Goal: Transaction & Acquisition: Purchase product/service

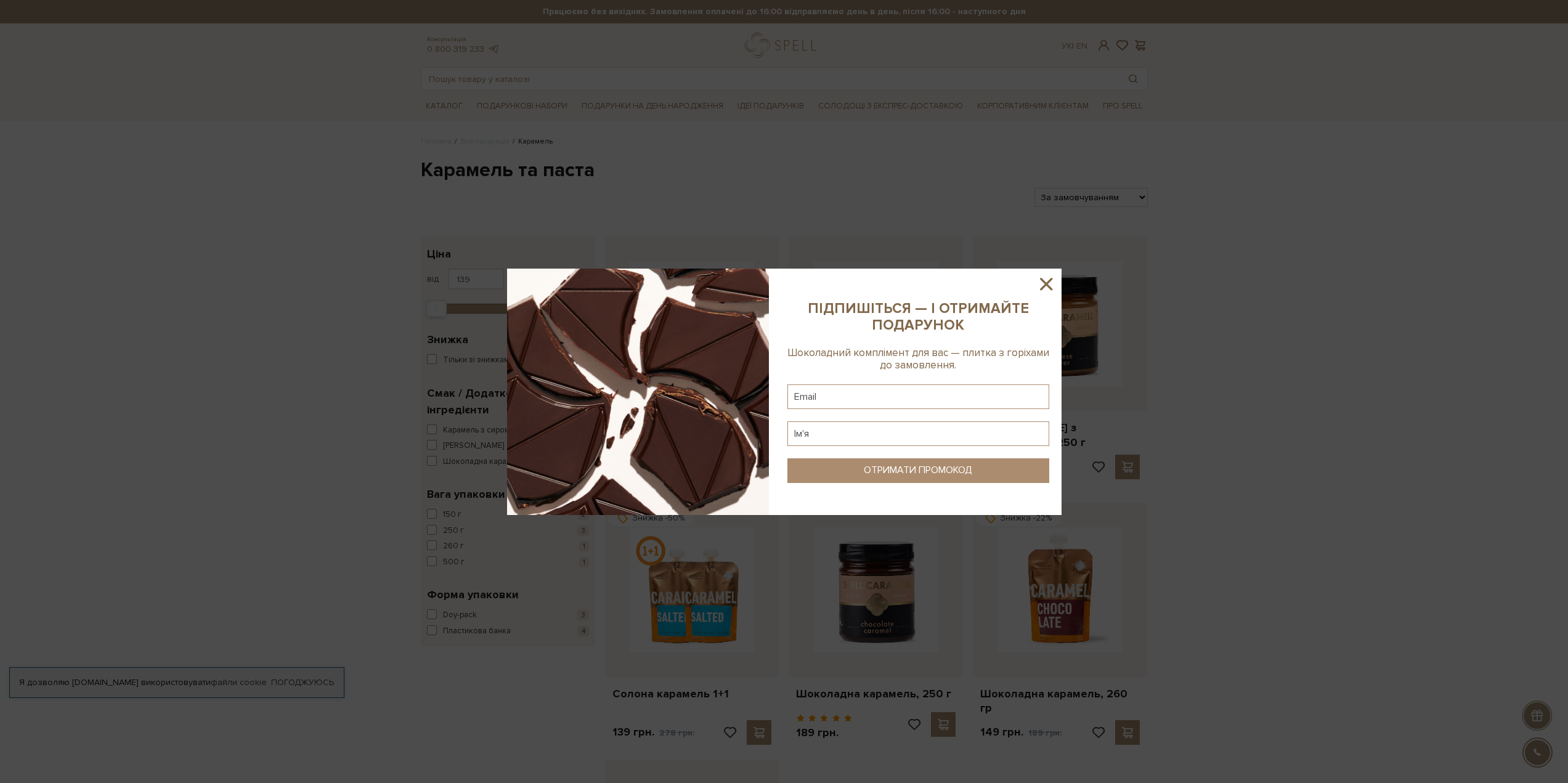
click at [1046, 284] on icon at bounding box center [1046, 285] width 13 height 13
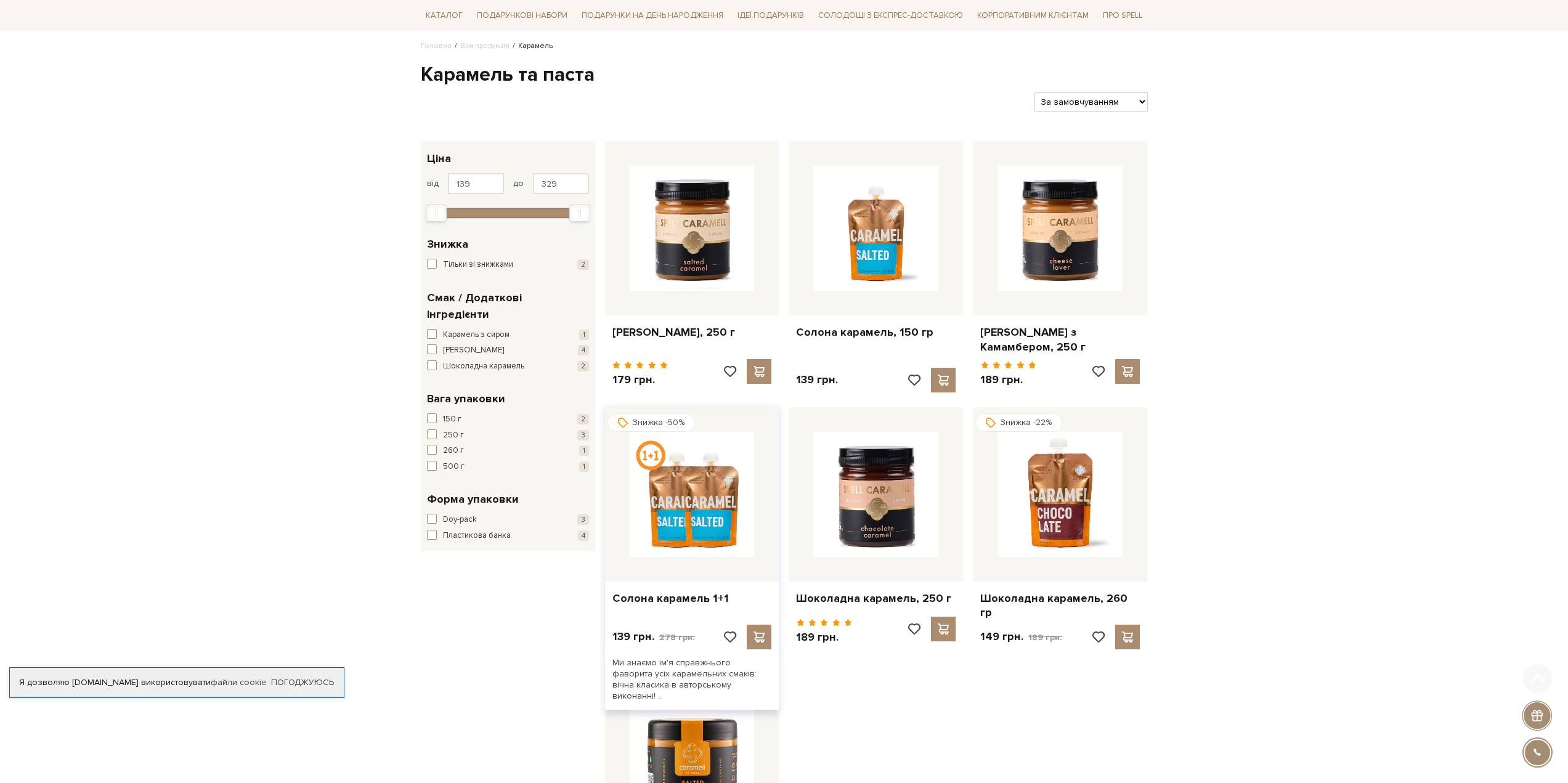
scroll to position [123, 0]
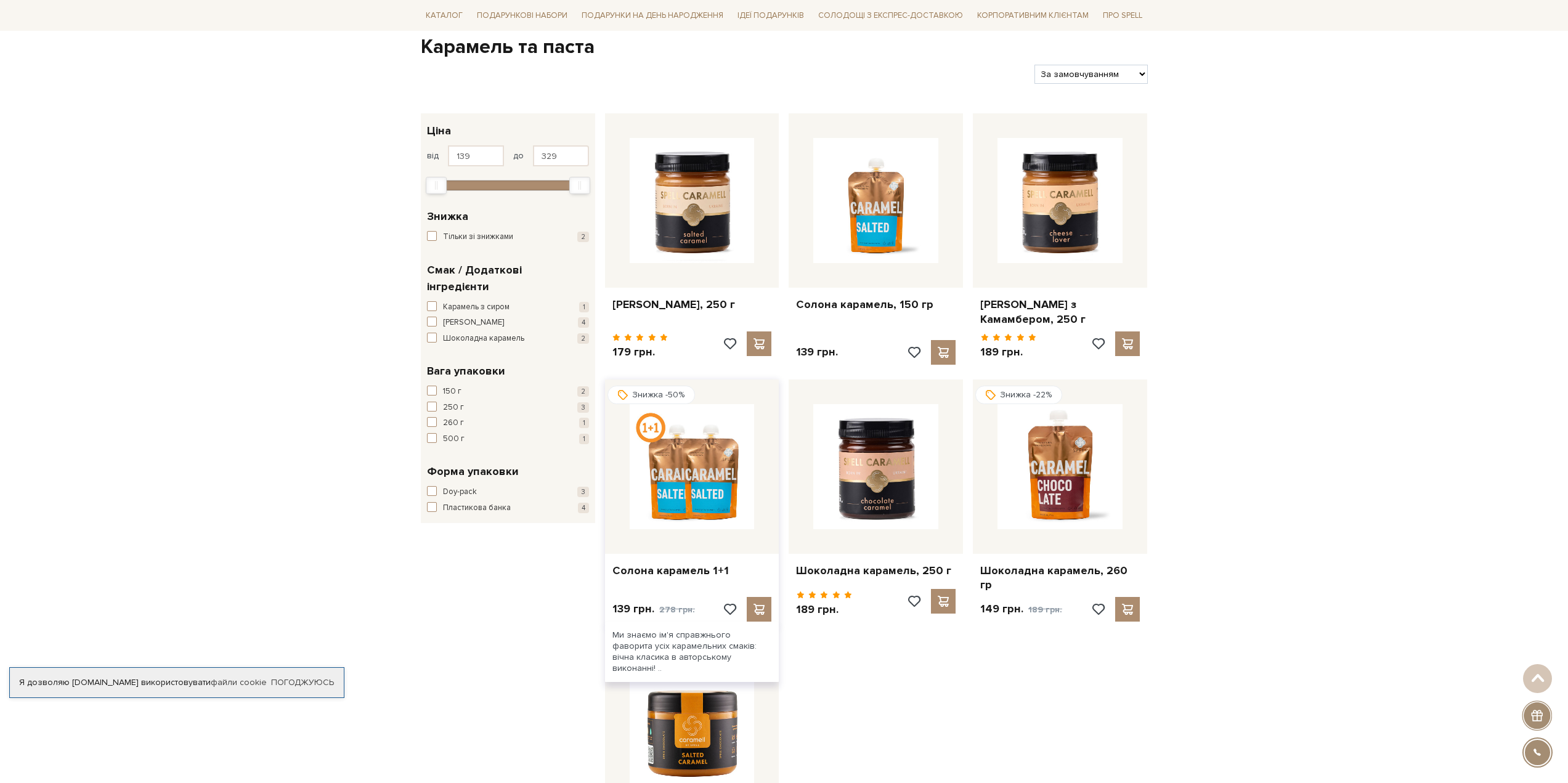
click at [694, 497] on img at bounding box center [693, 467] width 125 height 125
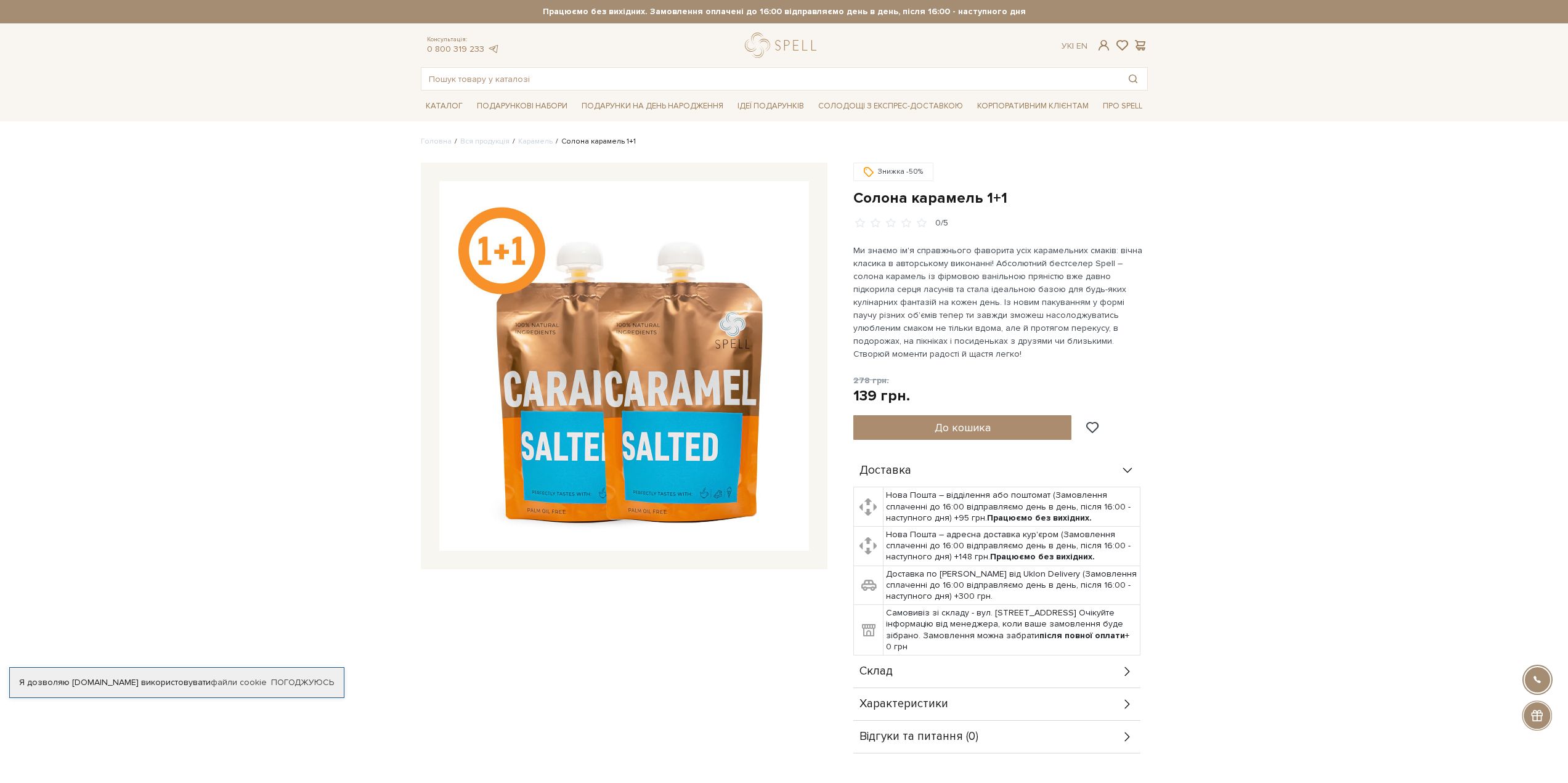
click at [927, 699] on span "Характеристики" at bounding box center [904, 705] width 89 height 11
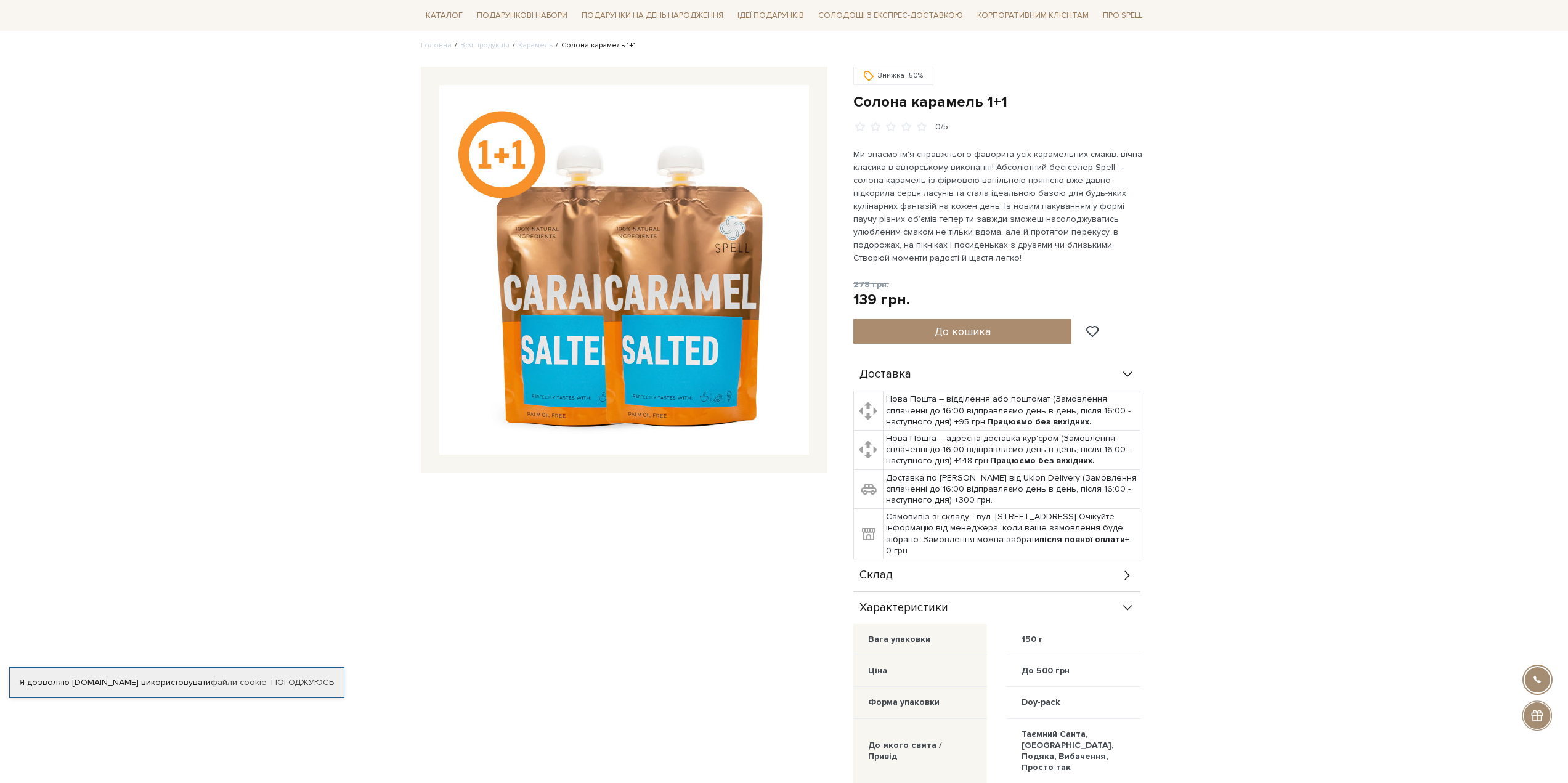
scroll to position [123, 0]
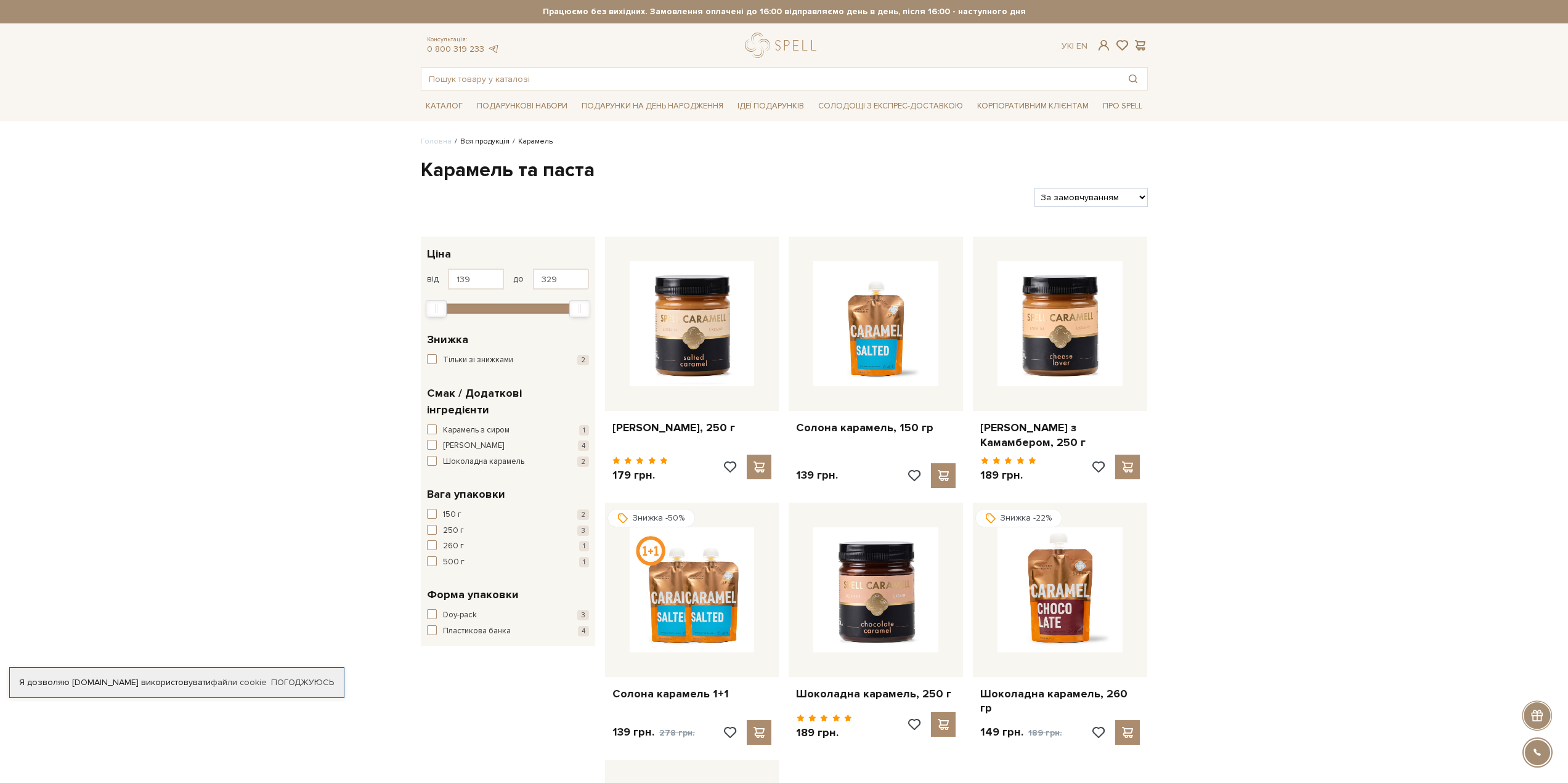
click at [499, 139] on link "Вся продукція" at bounding box center [485, 142] width 49 height 10
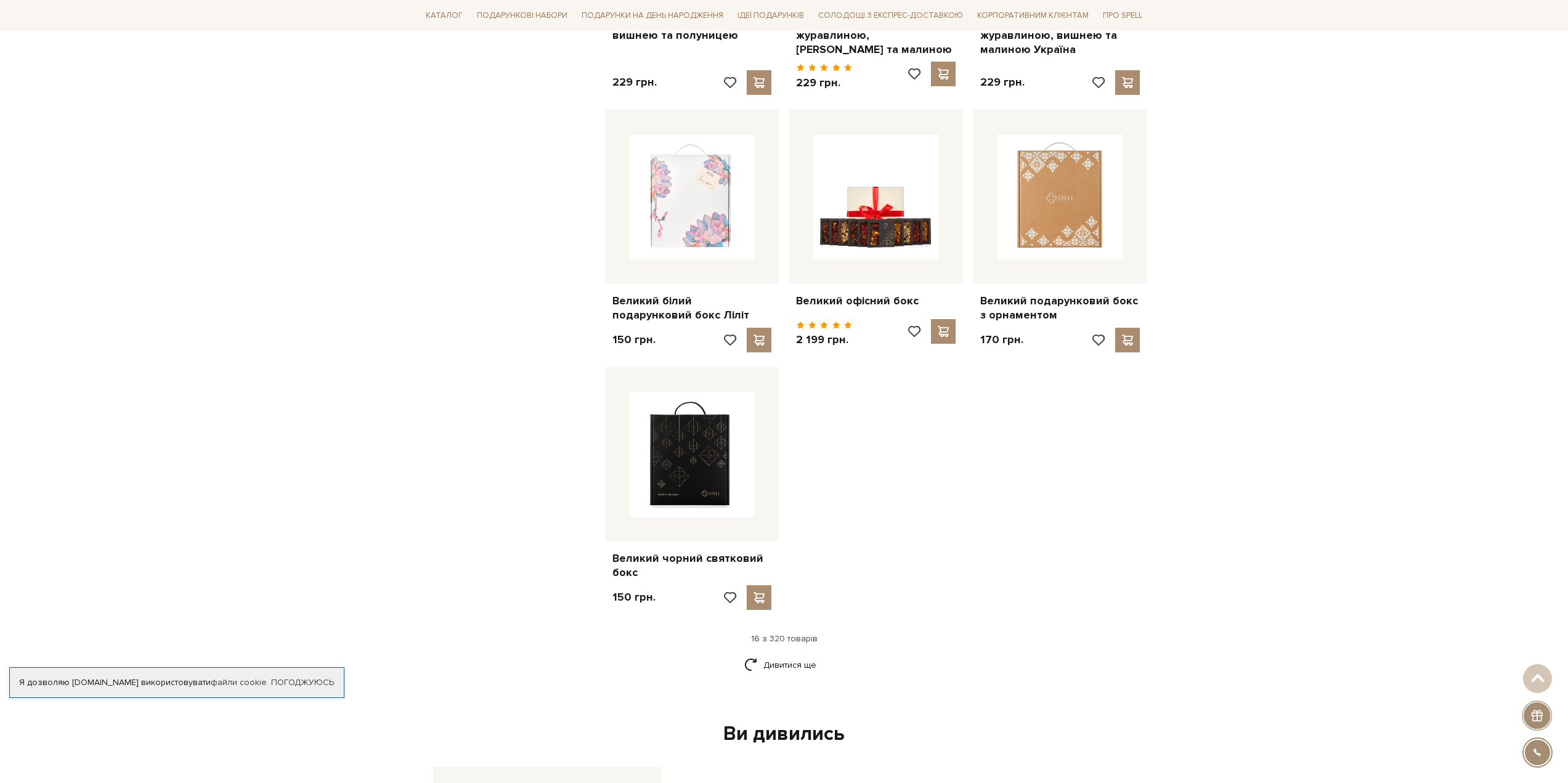
scroll to position [1232, 0]
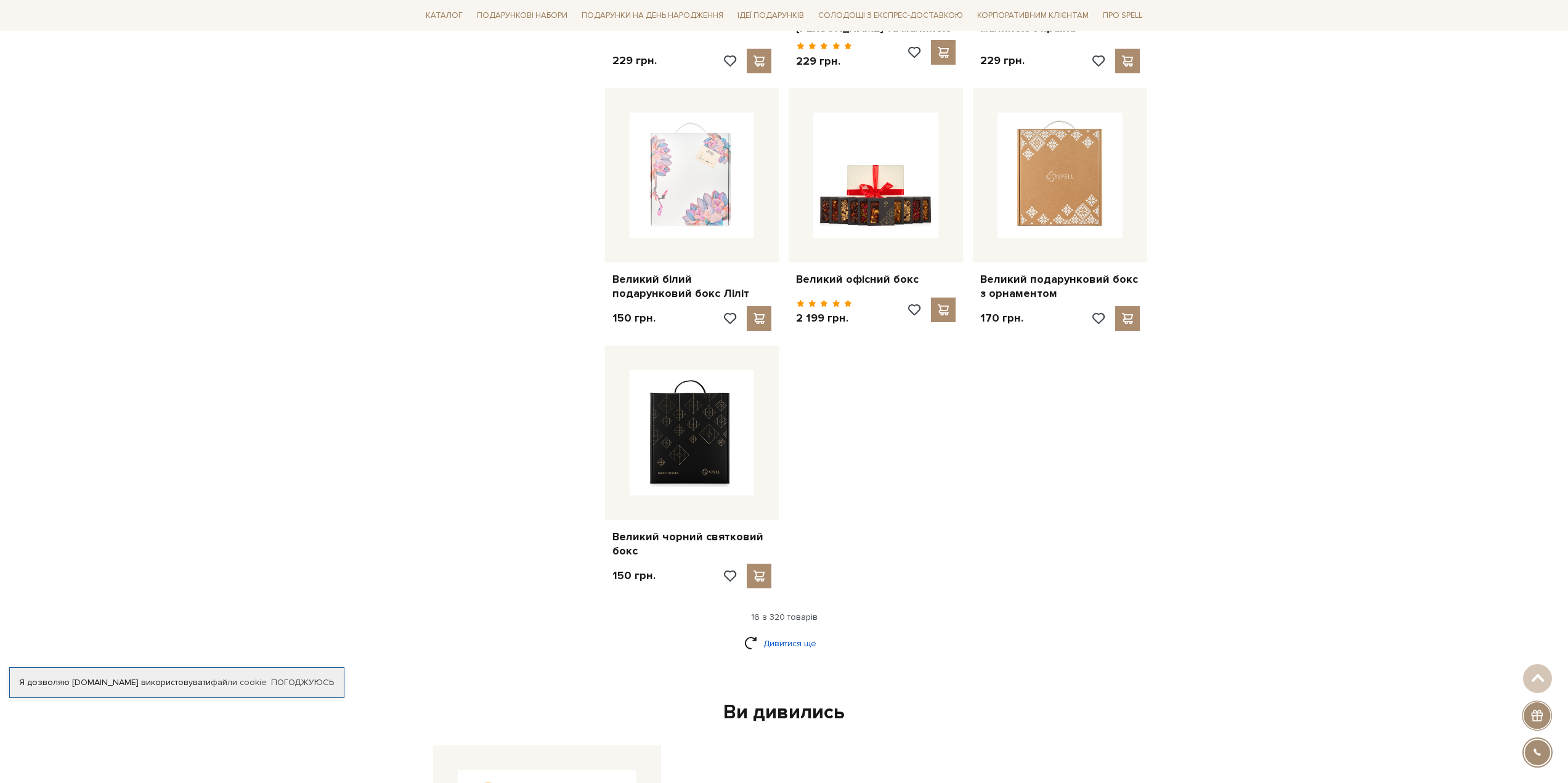
click at [797, 634] on link "Дивитися ще" at bounding box center [784, 643] width 80 height 21
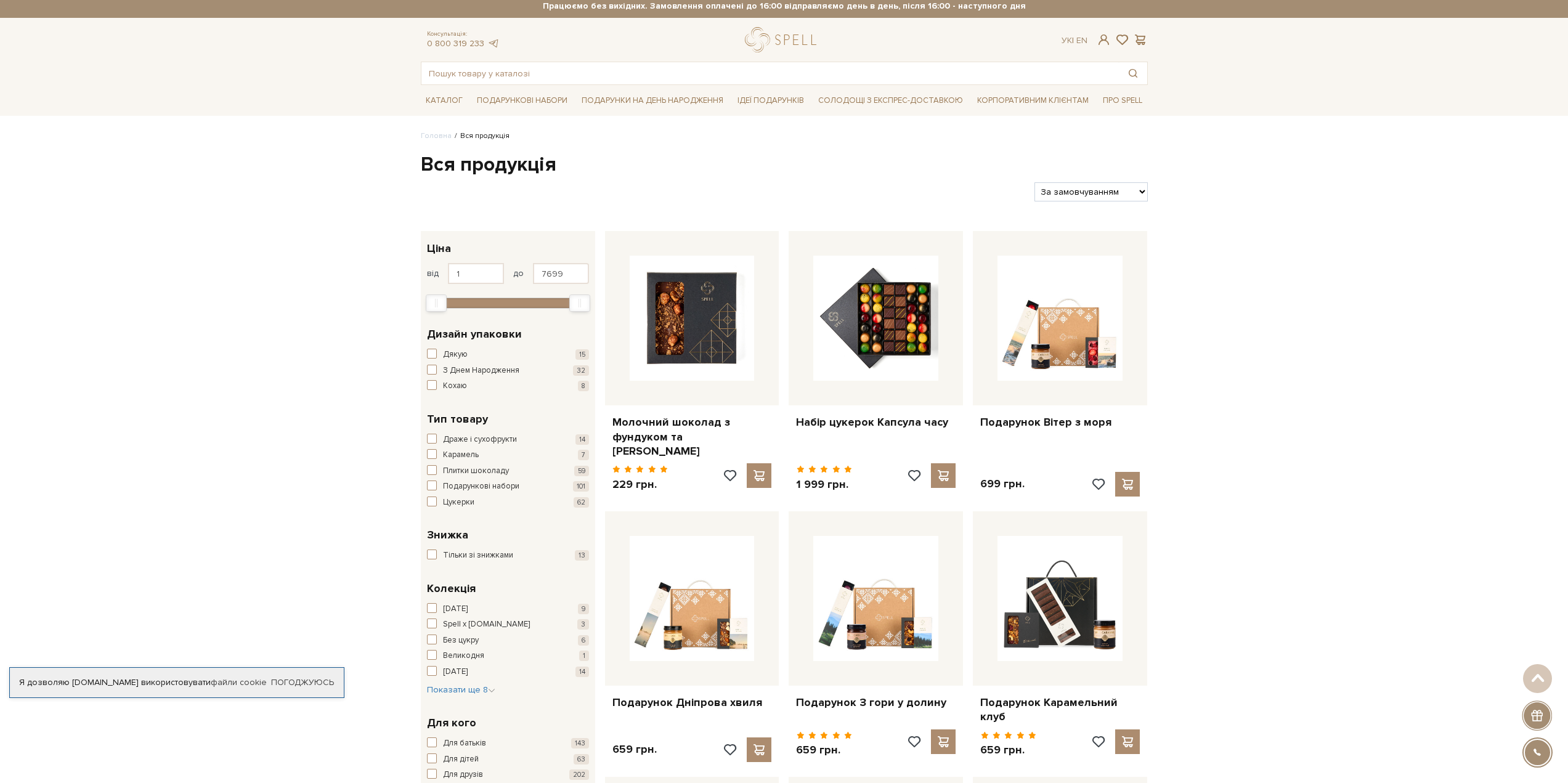
scroll to position [0, 0]
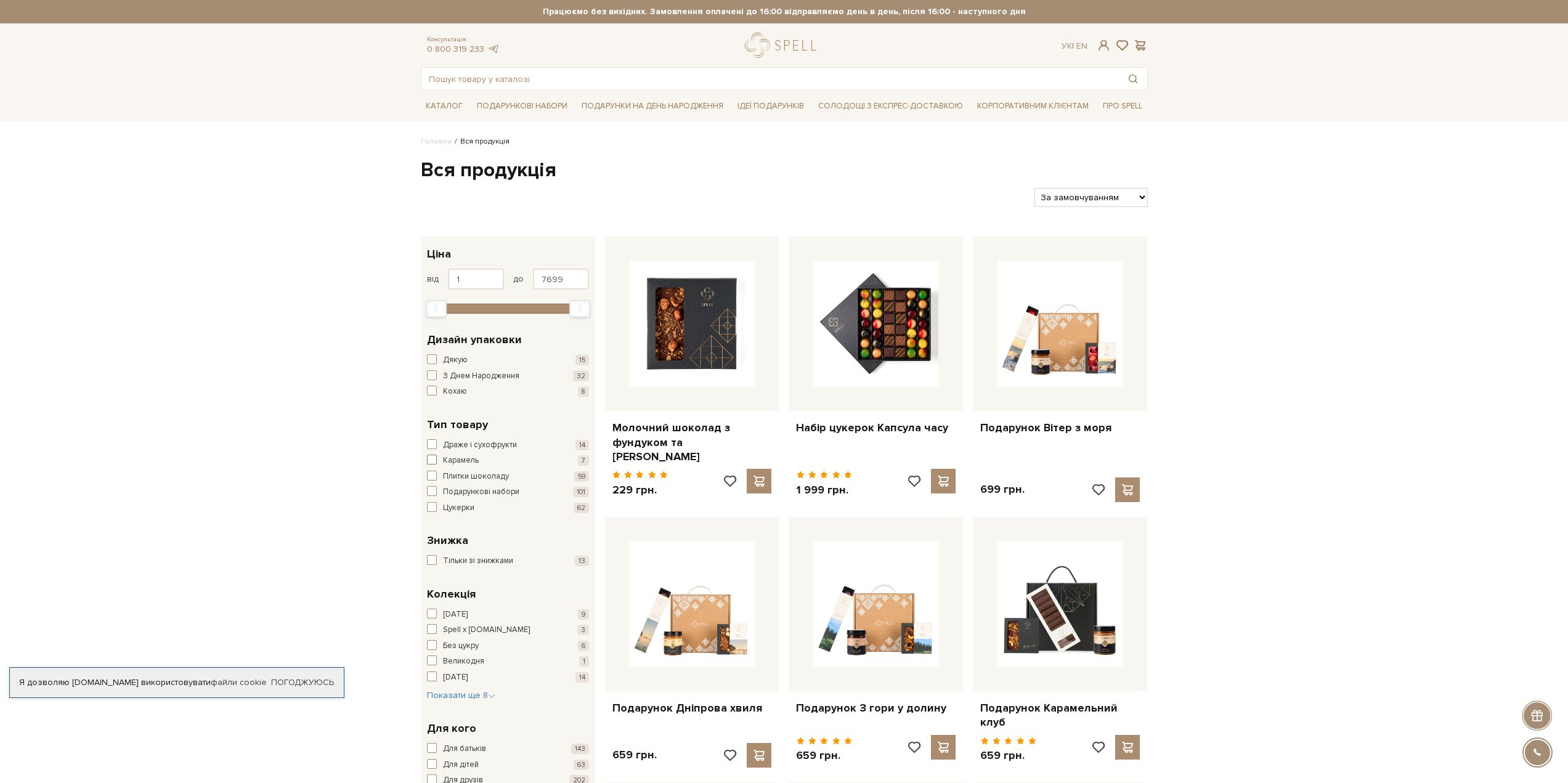
click at [434, 464] on span "button" at bounding box center [432, 460] width 10 height 10
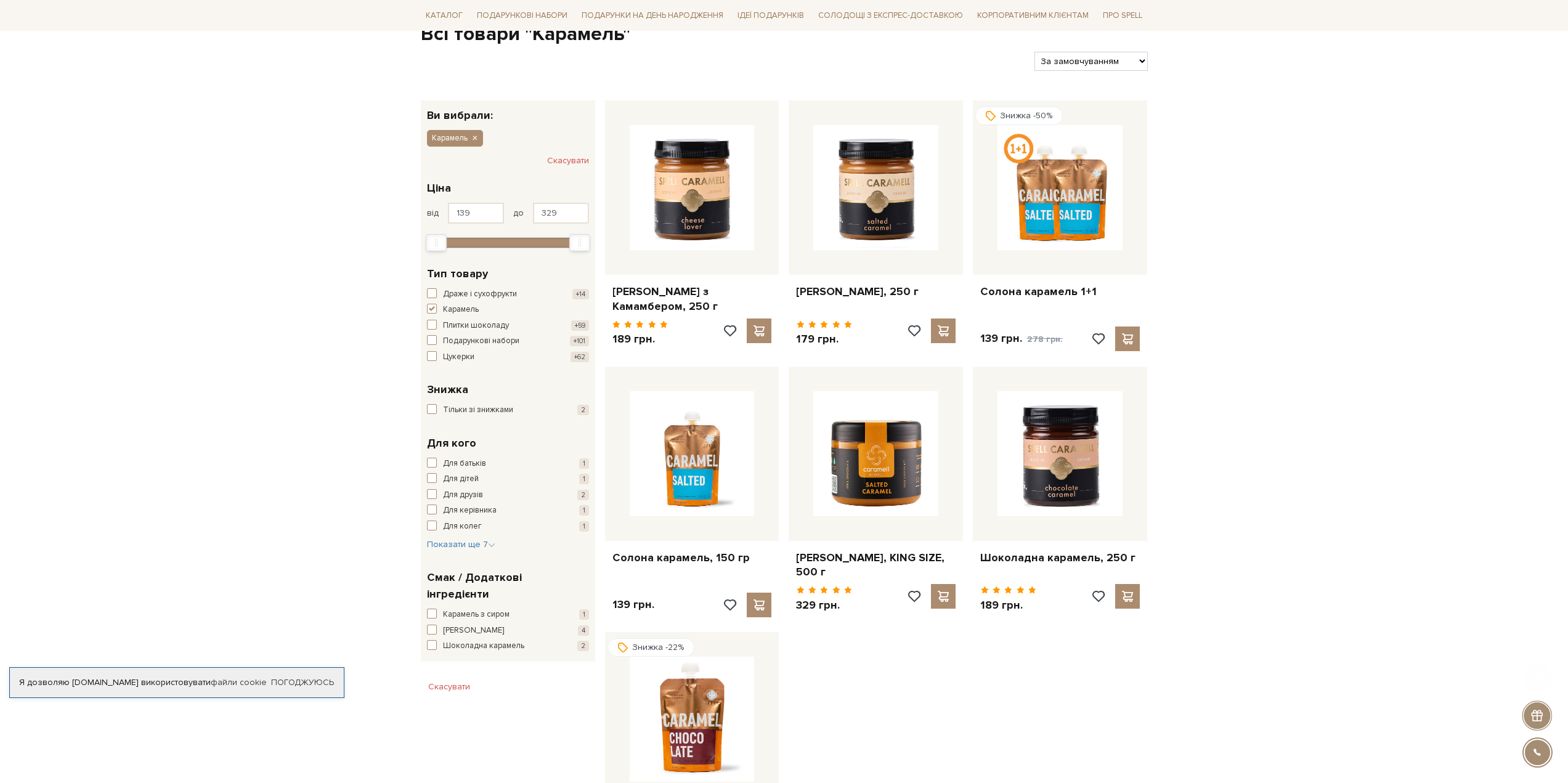
scroll to position [185, 0]
